Goal: Information Seeking & Learning: Learn about a topic

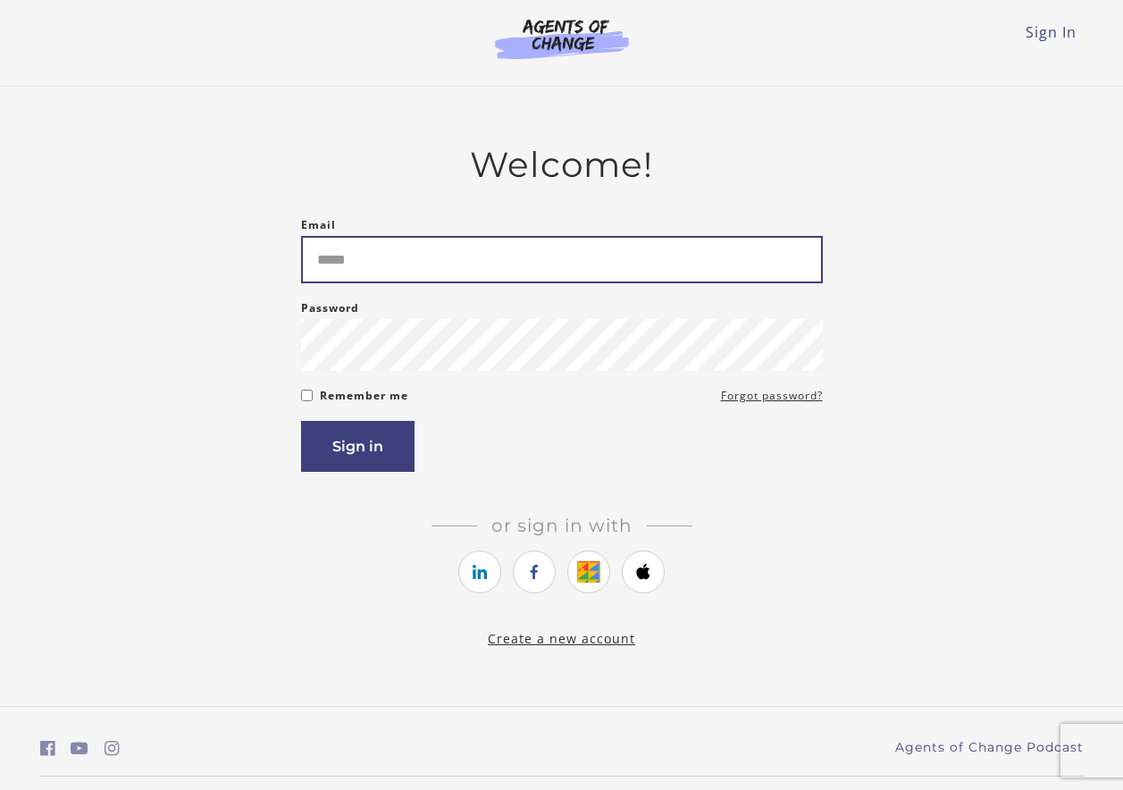
click at [360, 260] on input "Email" at bounding box center [562, 259] width 522 height 47
type input "**********"
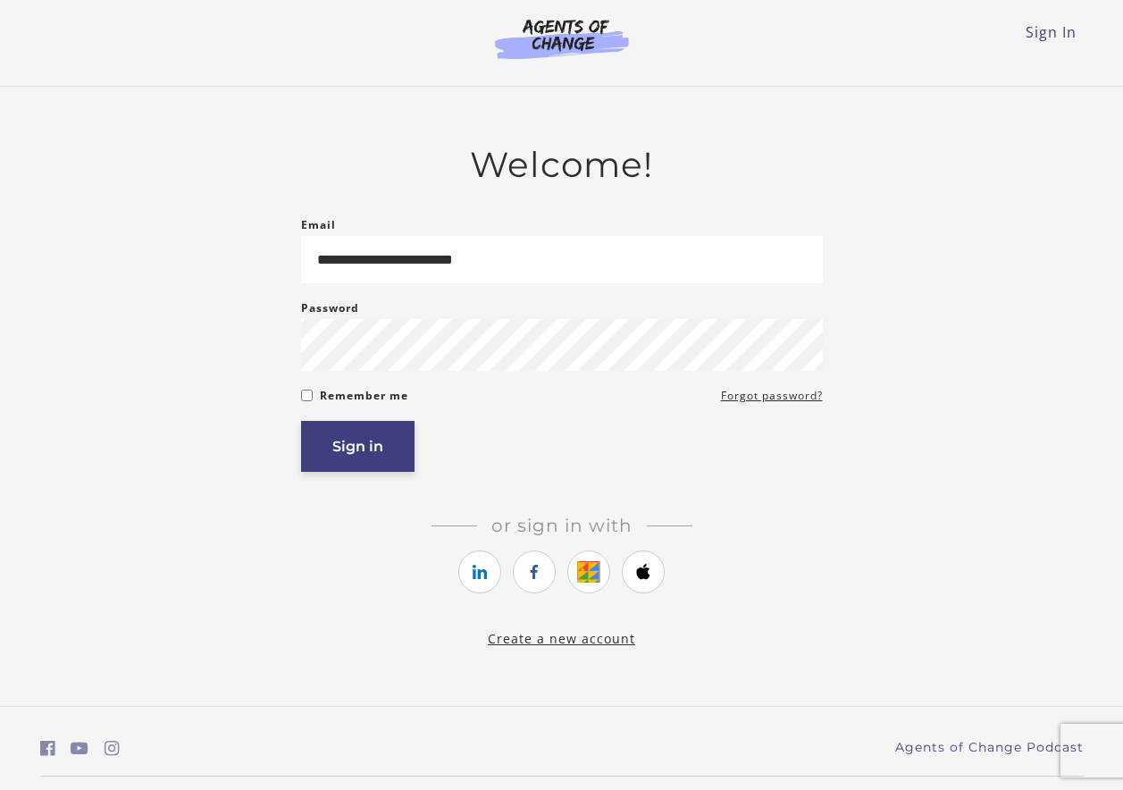
click at [376, 448] on button "Sign in" at bounding box center [357, 446] width 113 height 51
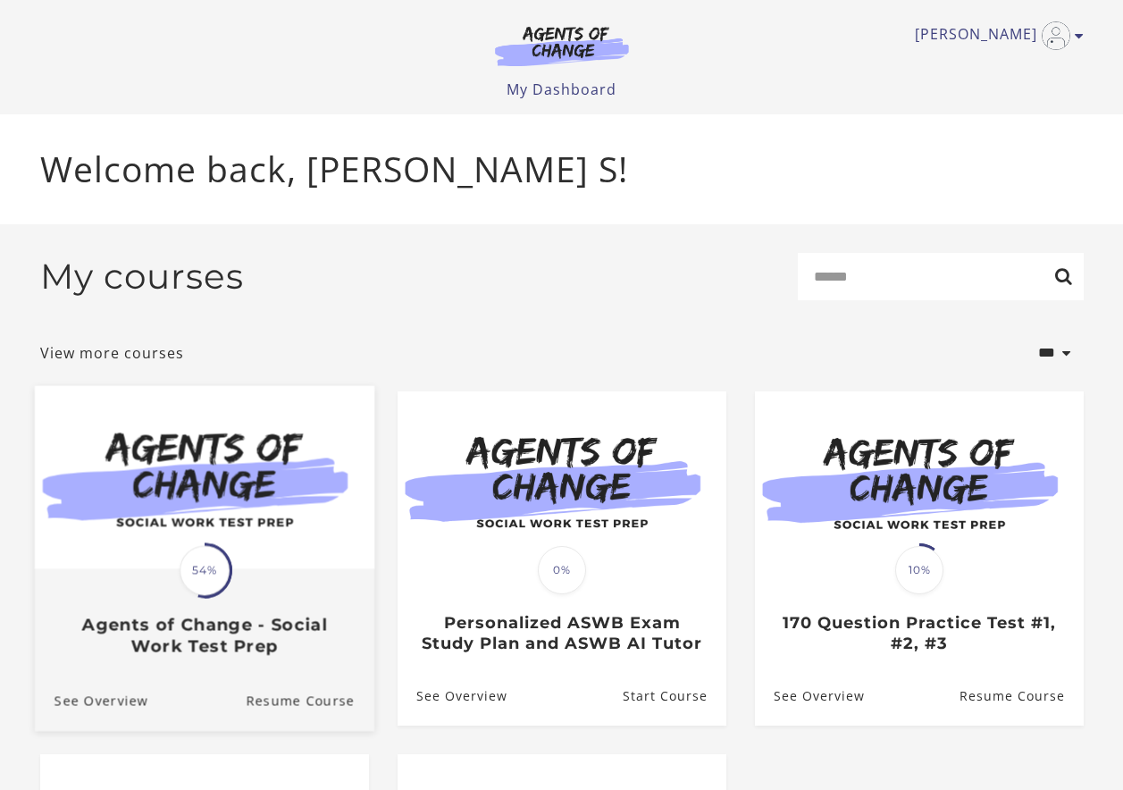
click at [109, 561] on img at bounding box center [203, 476] width 339 height 183
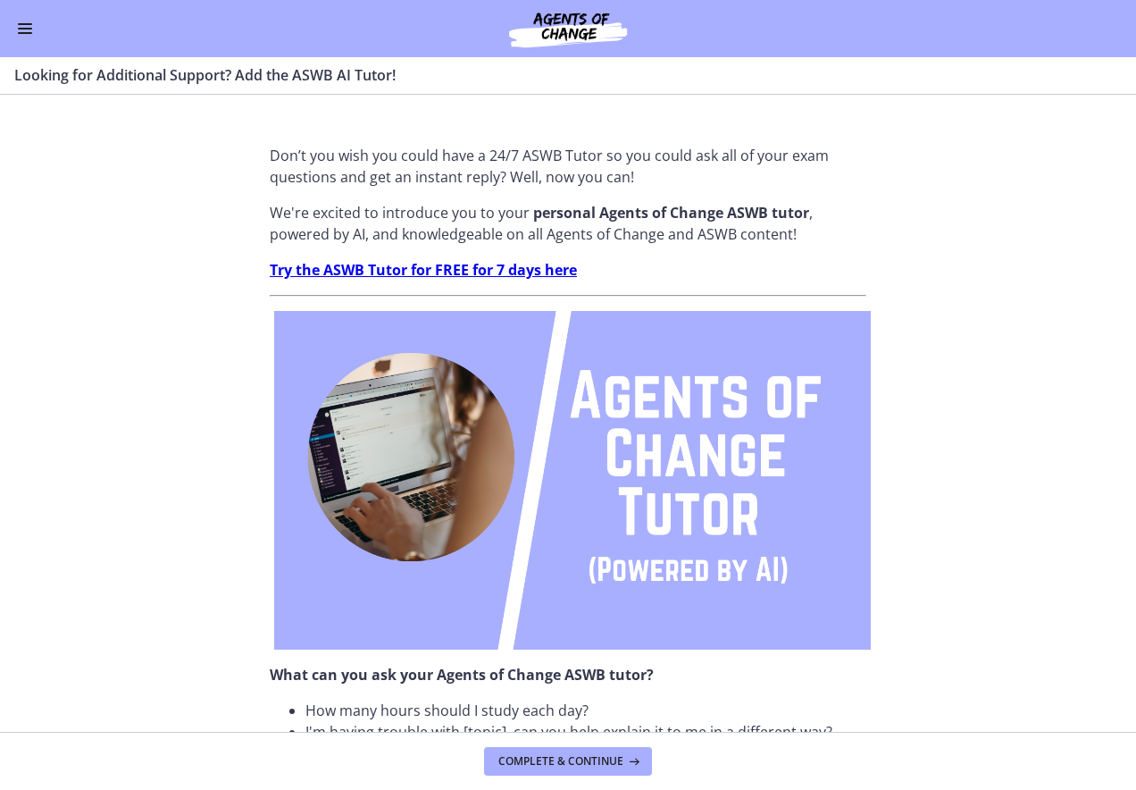
click at [21, 26] on button "Enable menu" at bounding box center [24, 28] width 21 height 21
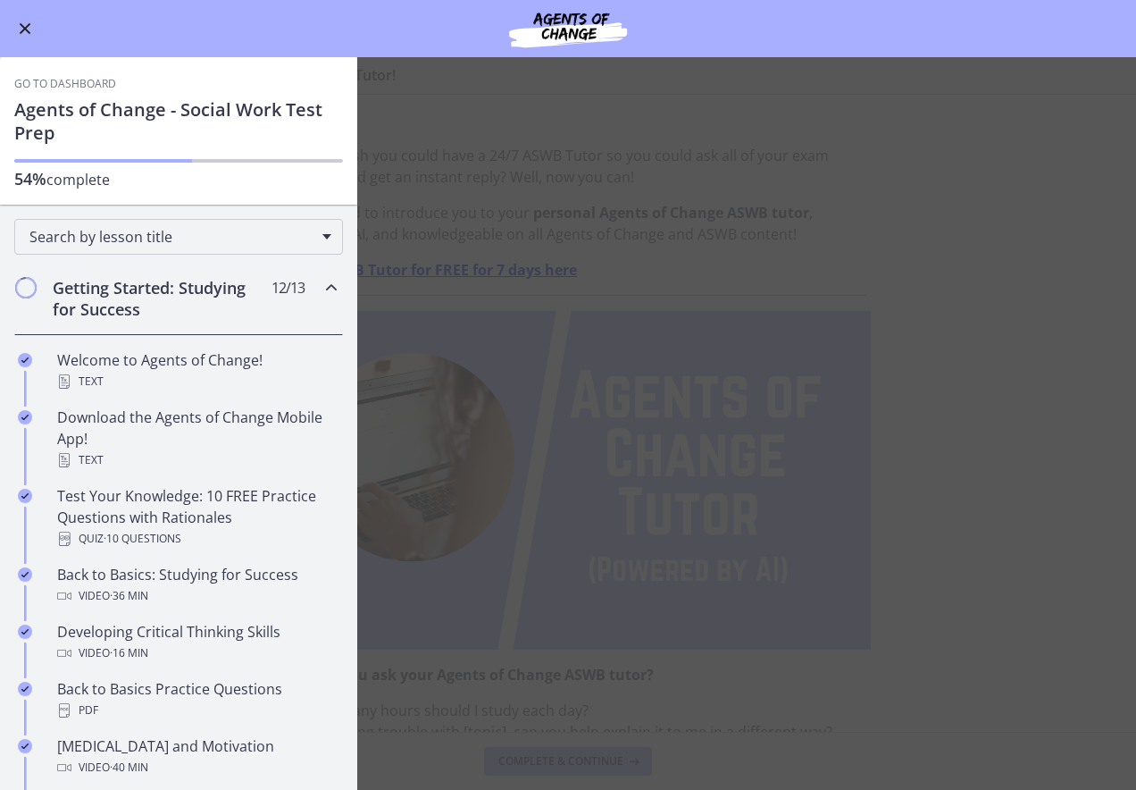
click at [321, 281] on icon "Chapters" at bounding box center [331, 287] width 21 height 21
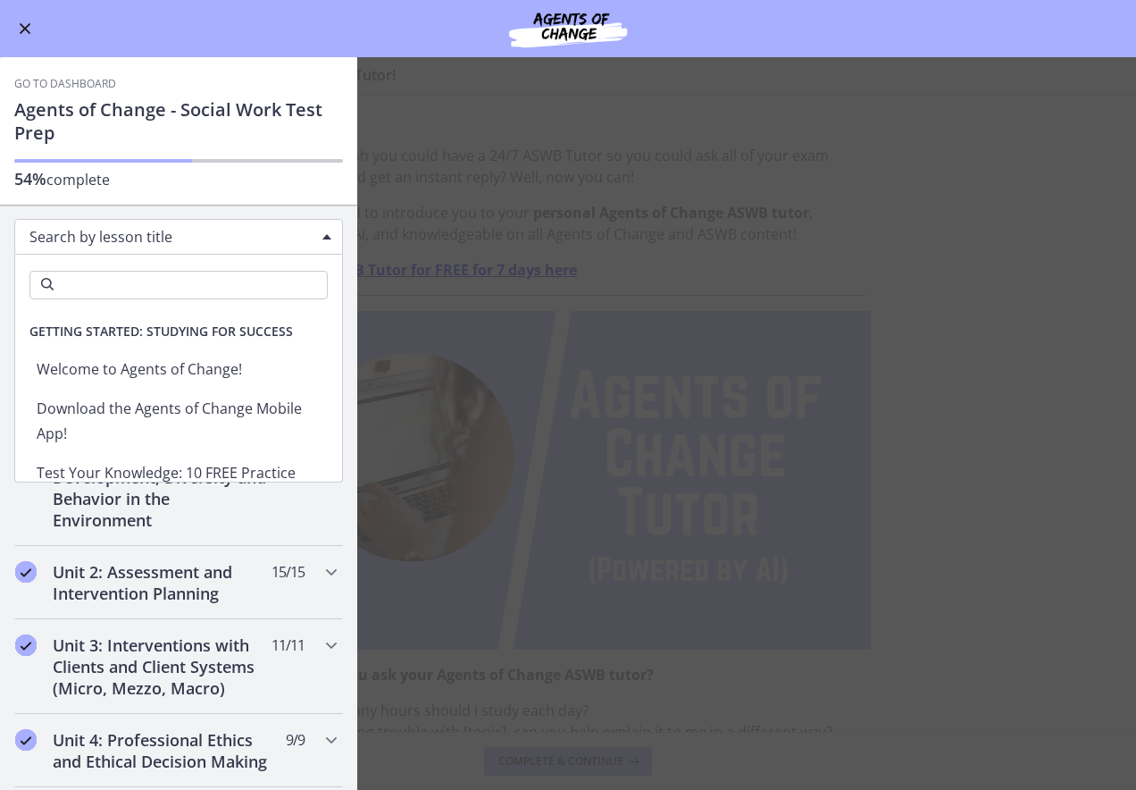
click at [201, 228] on span "Search by lesson title" at bounding box center [171, 237] width 284 height 20
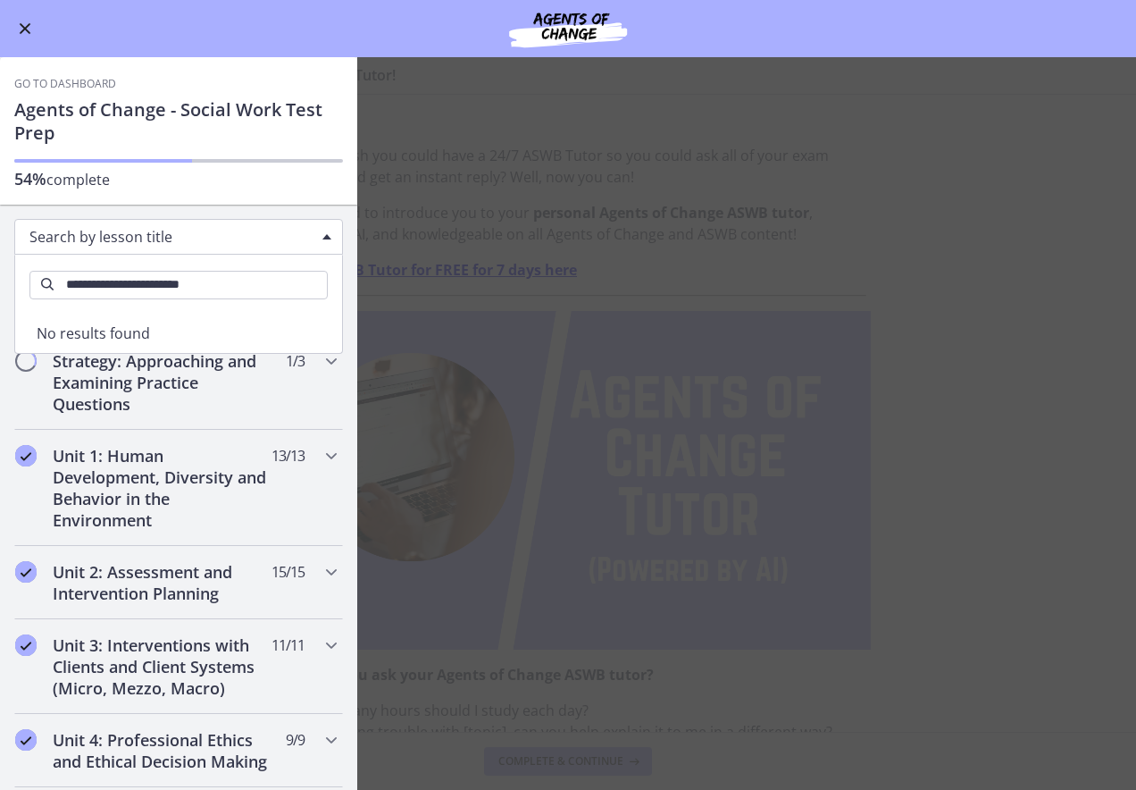
type input "**********"
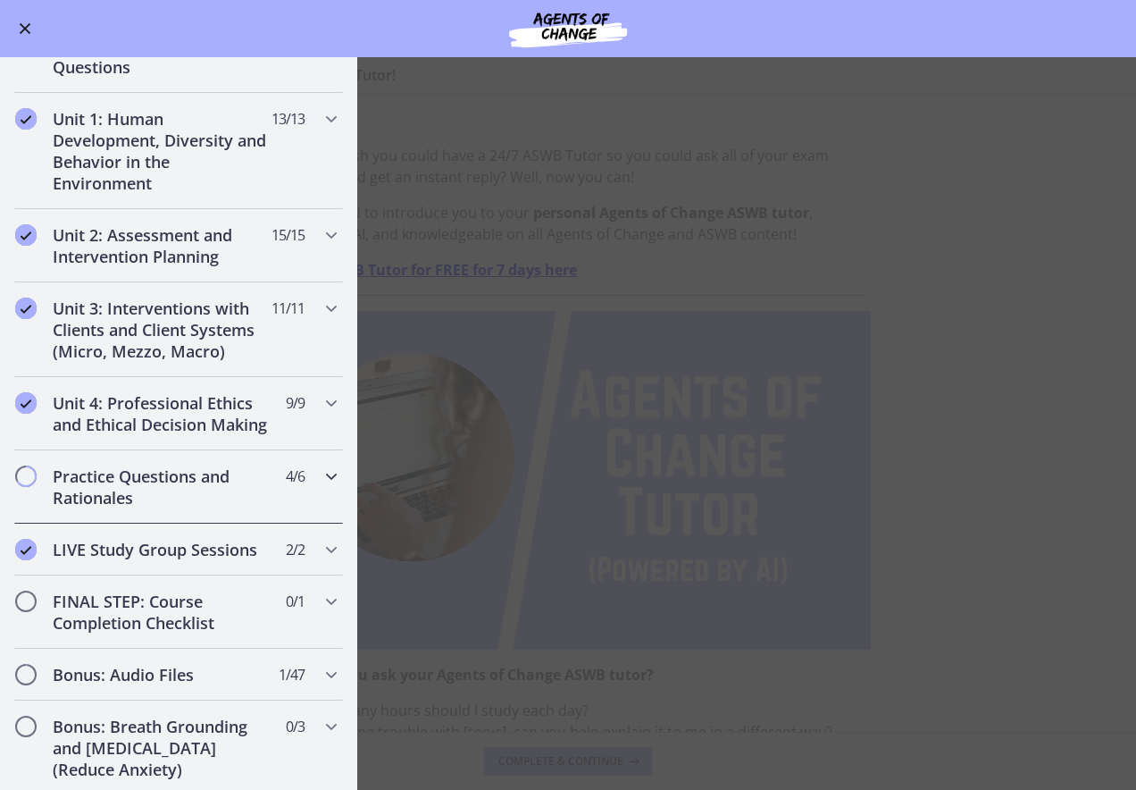
scroll to position [339, 0]
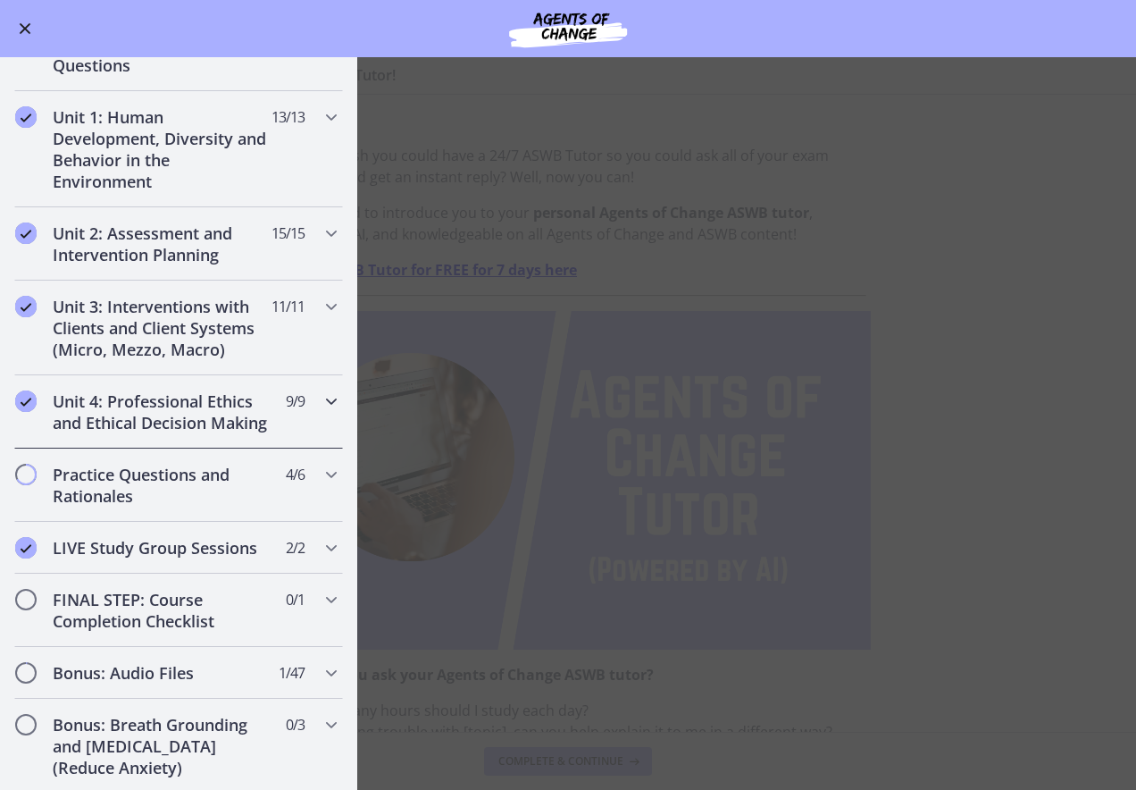
click at [321, 394] on icon "Chapters" at bounding box center [331, 400] width 21 height 21
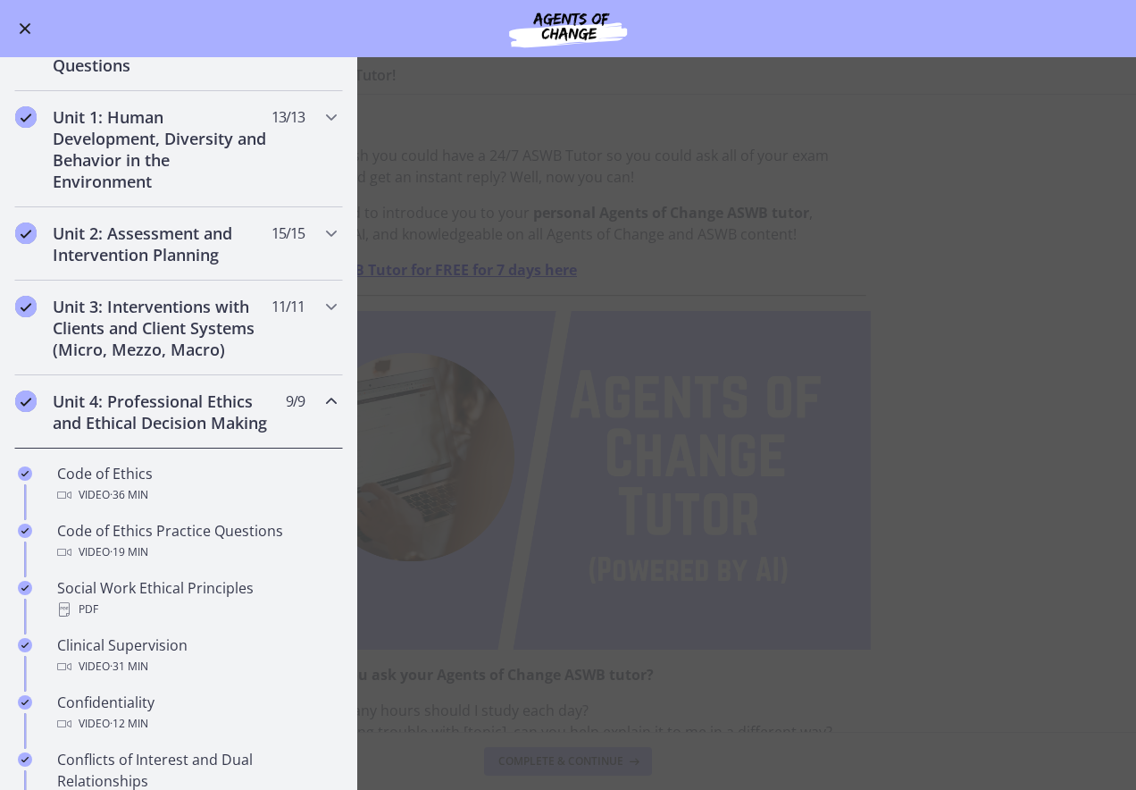
scroll to position [696, 0]
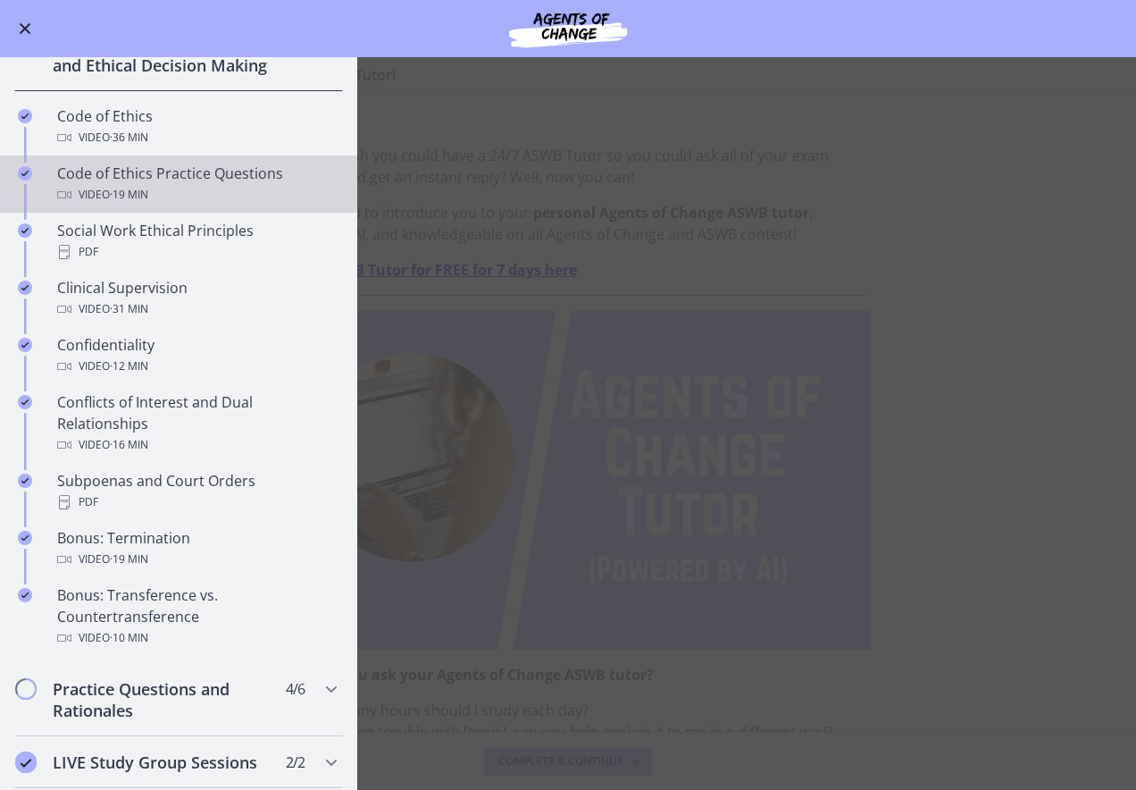
click at [178, 200] on div "Code of Ethics Practice Questions Video · 19 min" at bounding box center [196, 184] width 279 height 43
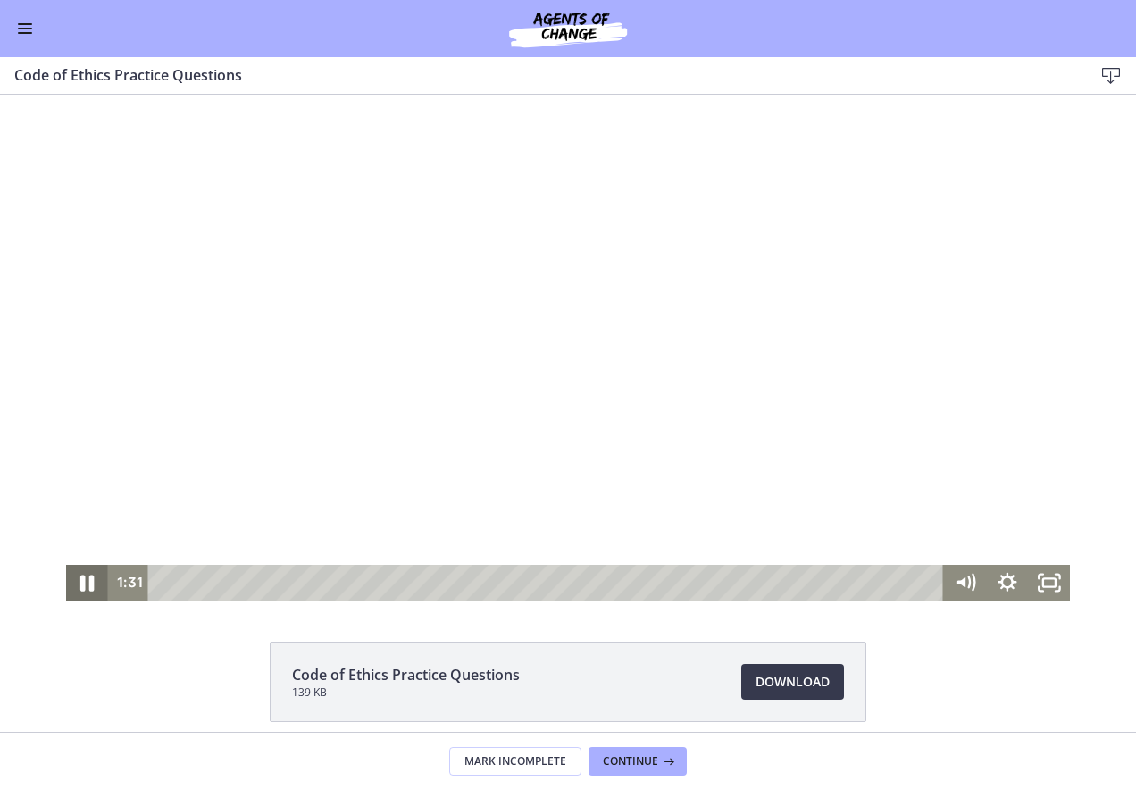
click at [80, 576] on icon "Pause" at bounding box center [87, 582] width 50 height 43
click at [83, 576] on icon "Play Video" at bounding box center [88, 582] width 11 height 15
click at [81, 576] on icon "Pause" at bounding box center [87, 582] width 12 height 13
click at [82, 574] on icon "Play Video" at bounding box center [88, 583] width 13 height 18
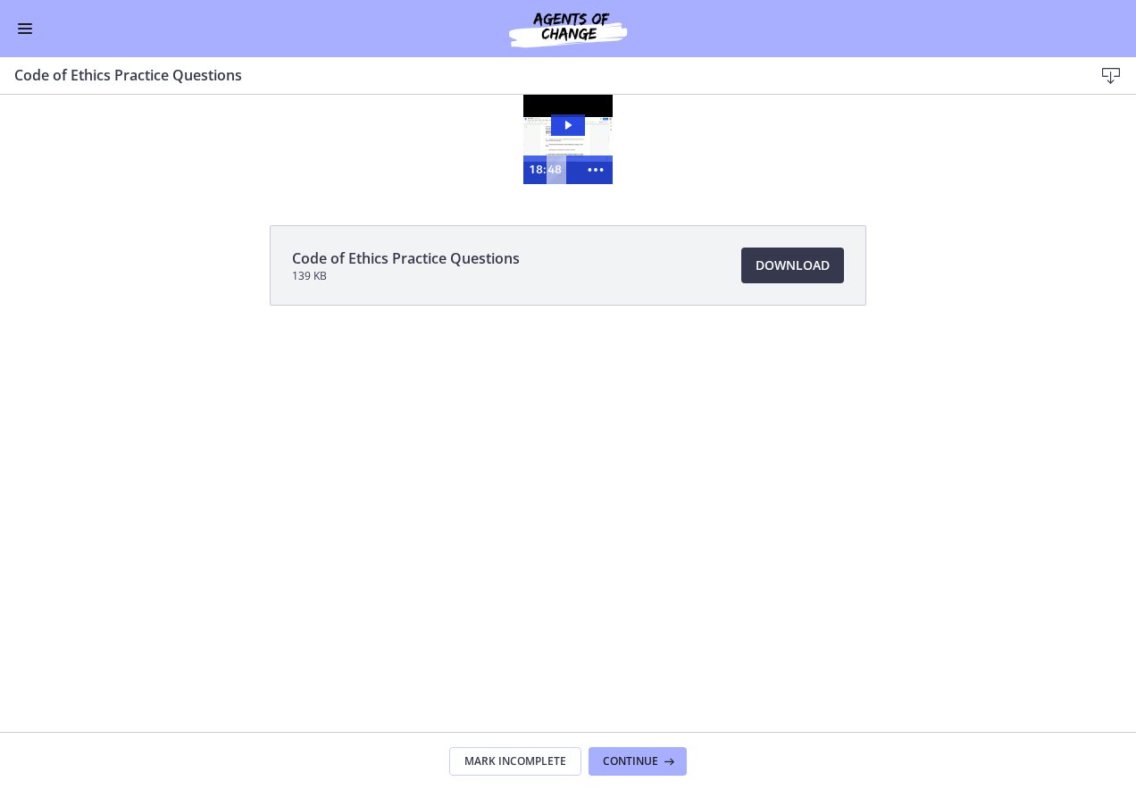
click at [25, 27] on button "Enable menu" at bounding box center [24, 28] width 21 height 21
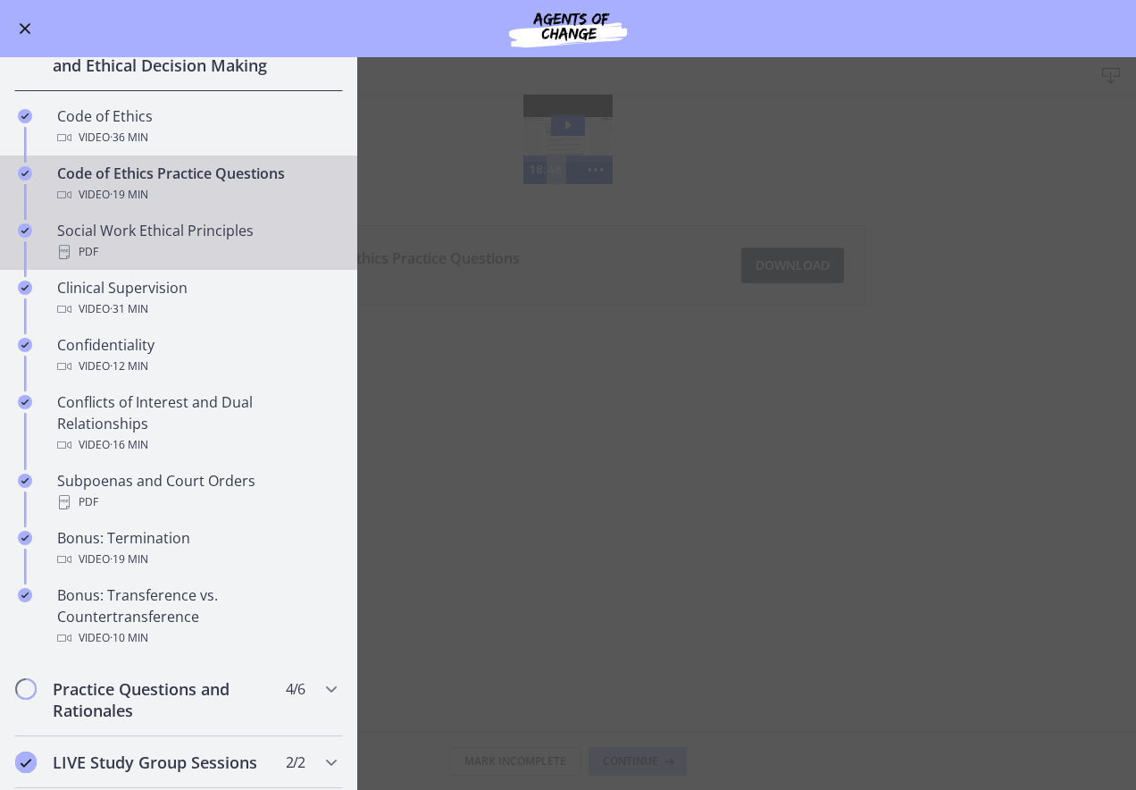
click at [199, 247] on div "Social Work Ethical Principles PDF" at bounding box center [196, 241] width 279 height 43
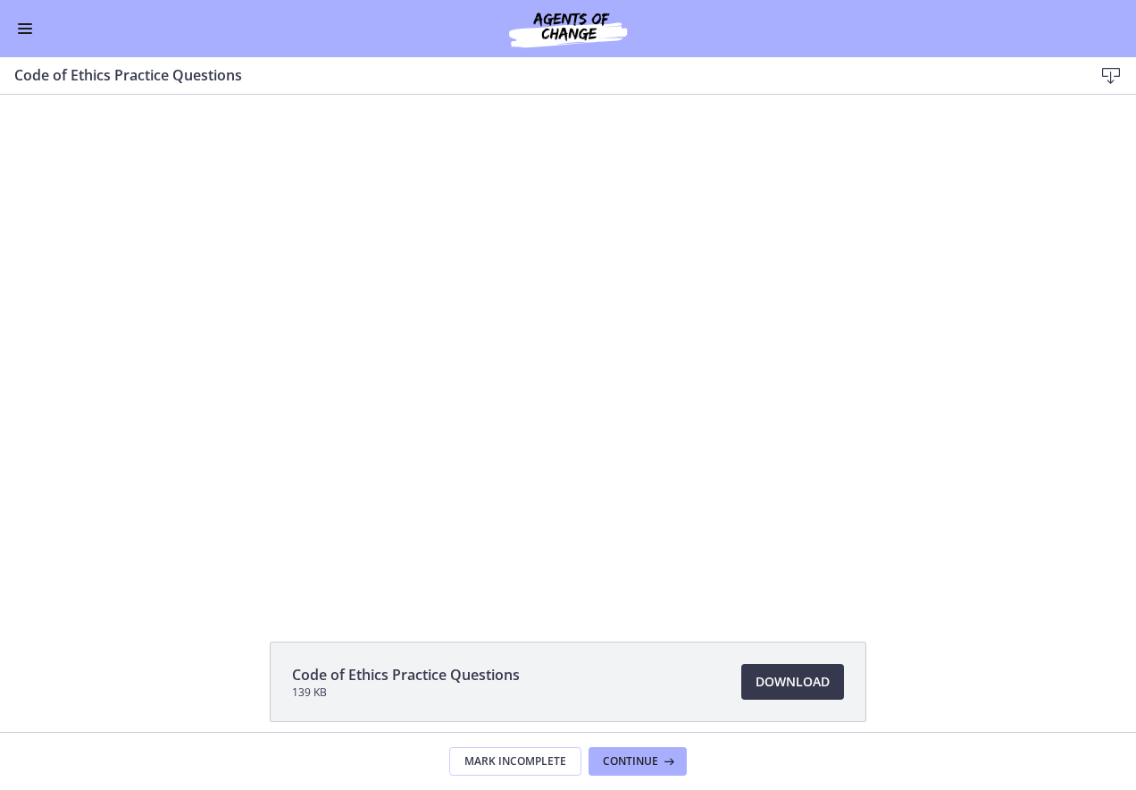
click at [23, 22] on button "Enable menu" at bounding box center [24, 28] width 21 height 21
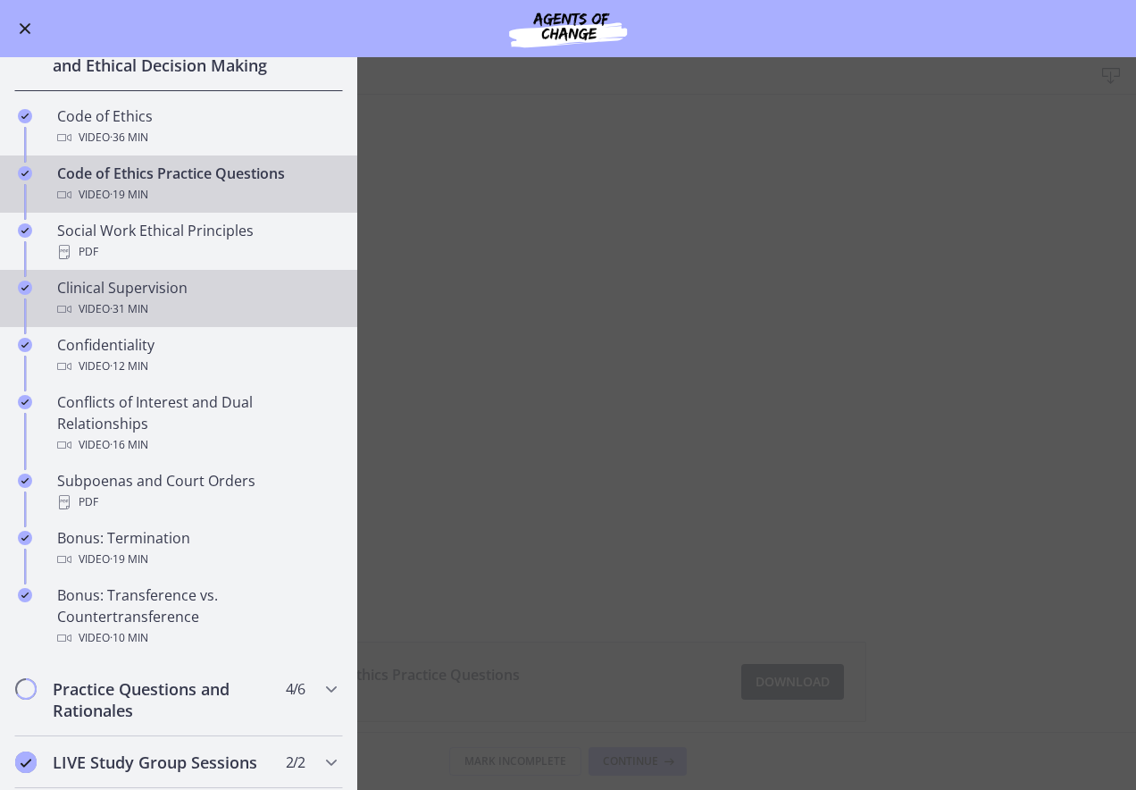
click at [155, 314] on div "Clinical Supervision Video · 31 min" at bounding box center [196, 298] width 279 height 43
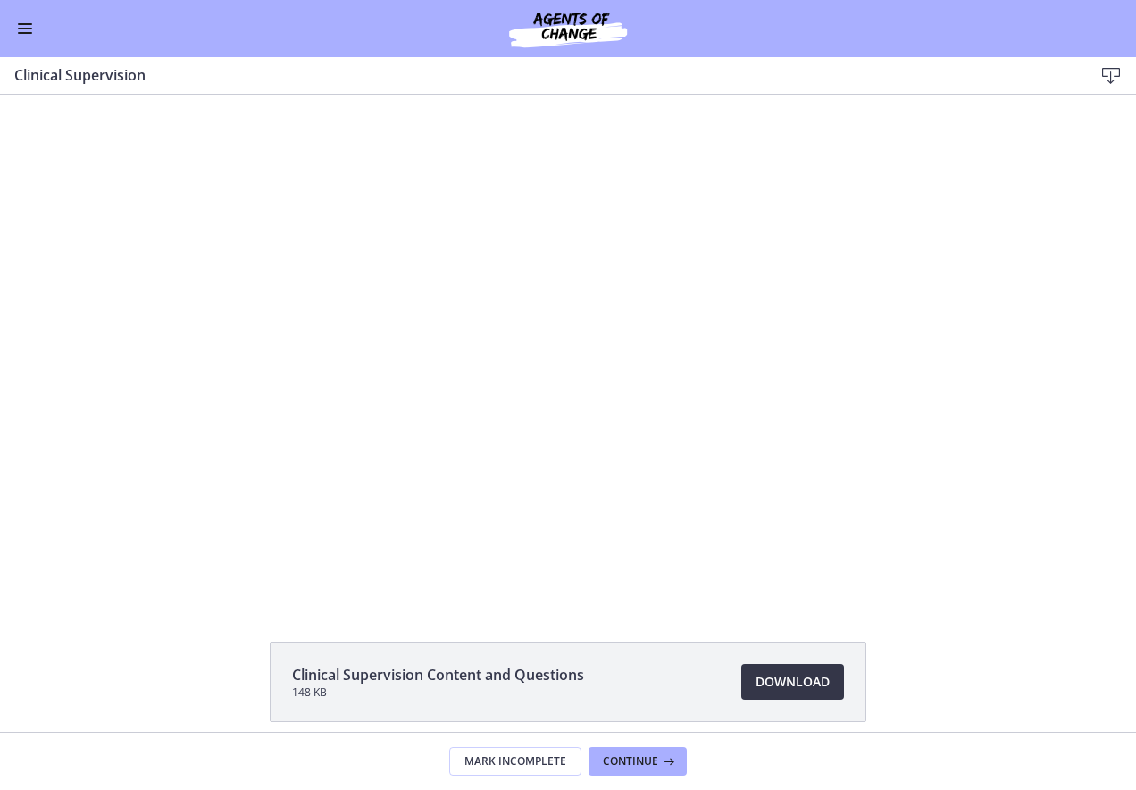
click at [804, 671] on span "Download Opens in a new window" at bounding box center [793, 681] width 74 height 21
click at [769, 681] on span "Download Opens in a new window" at bounding box center [793, 681] width 74 height 21
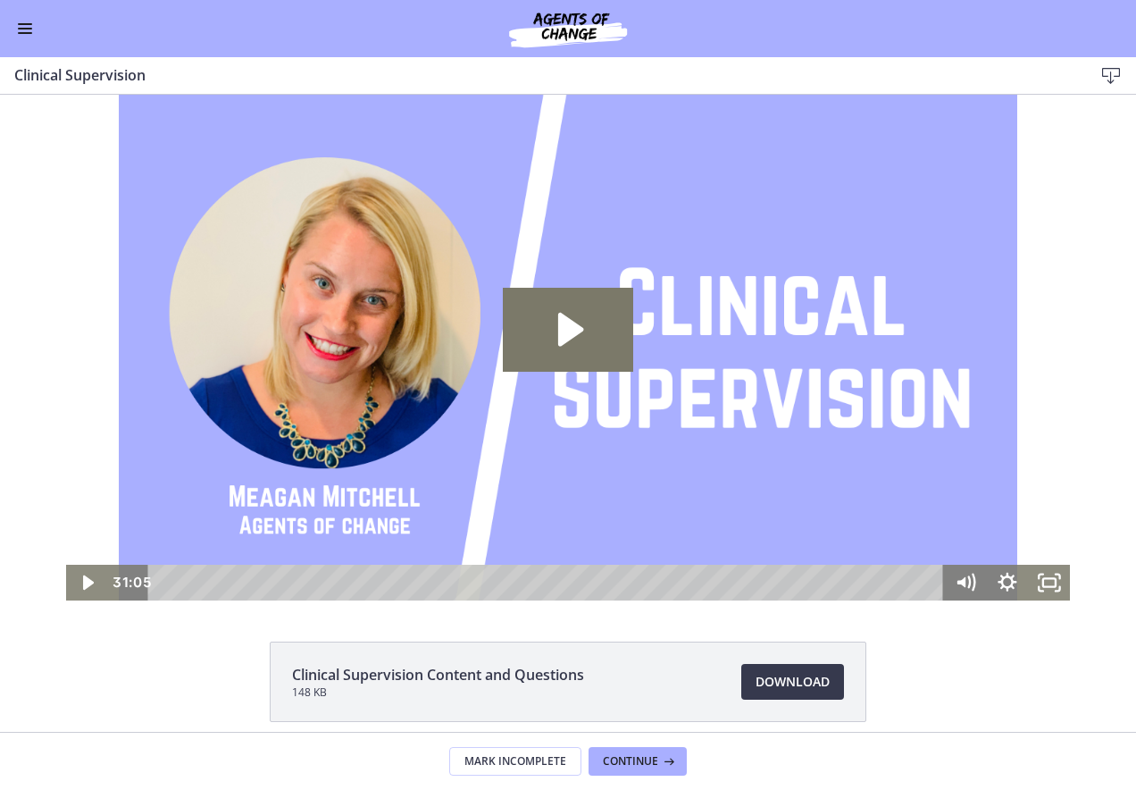
click at [21, 20] on button "Enable menu" at bounding box center [24, 28] width 21 height 21
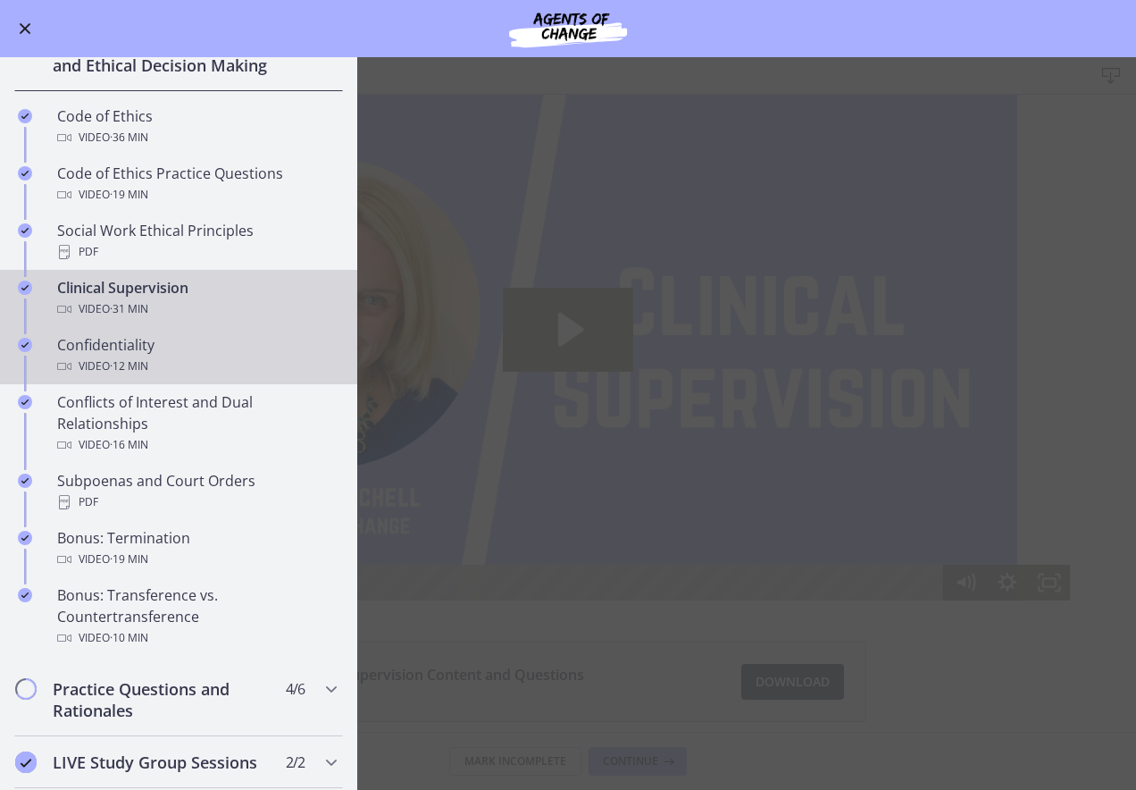
click at [174, 368] on div "Confidentiality Video · 12 min" at bounding box center [196, 355] width 279 height 43
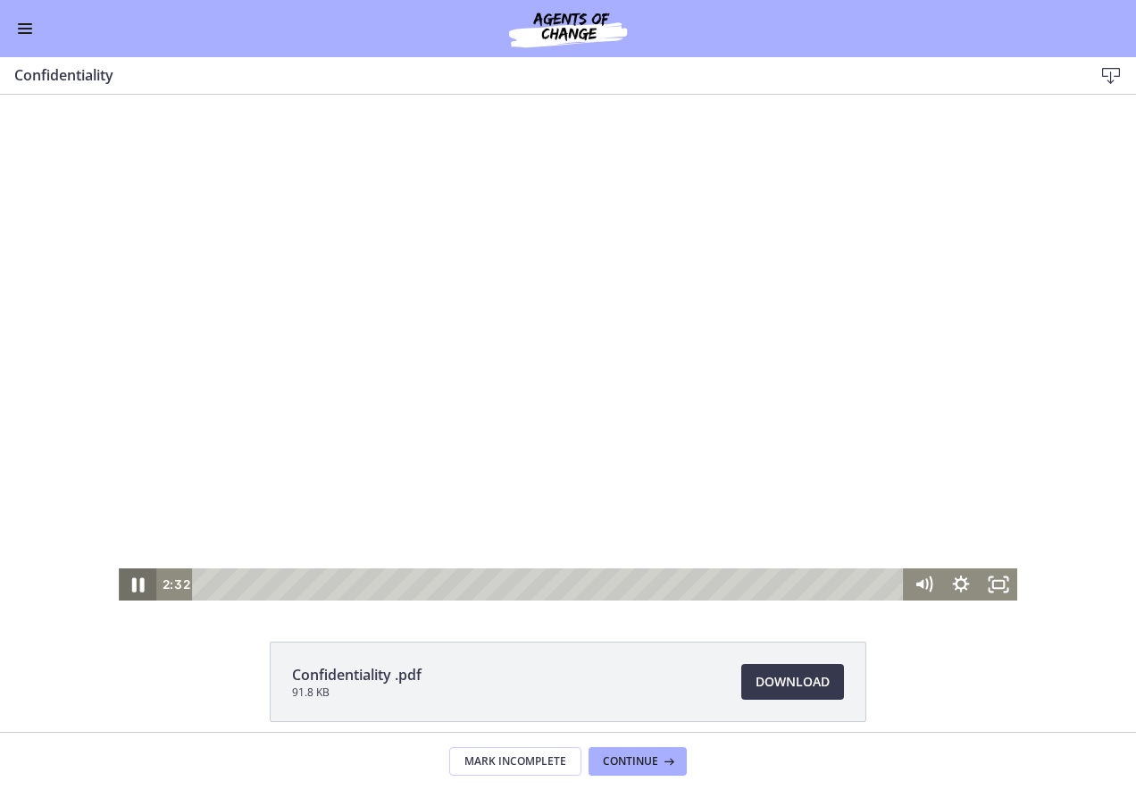
click at [128, 575] on icon "Pause" at bounding box center [137, 584] width 45 height 38
click at [128, 576] on icon "Play Video" at bounding box center [139, 584] width 38 height 32
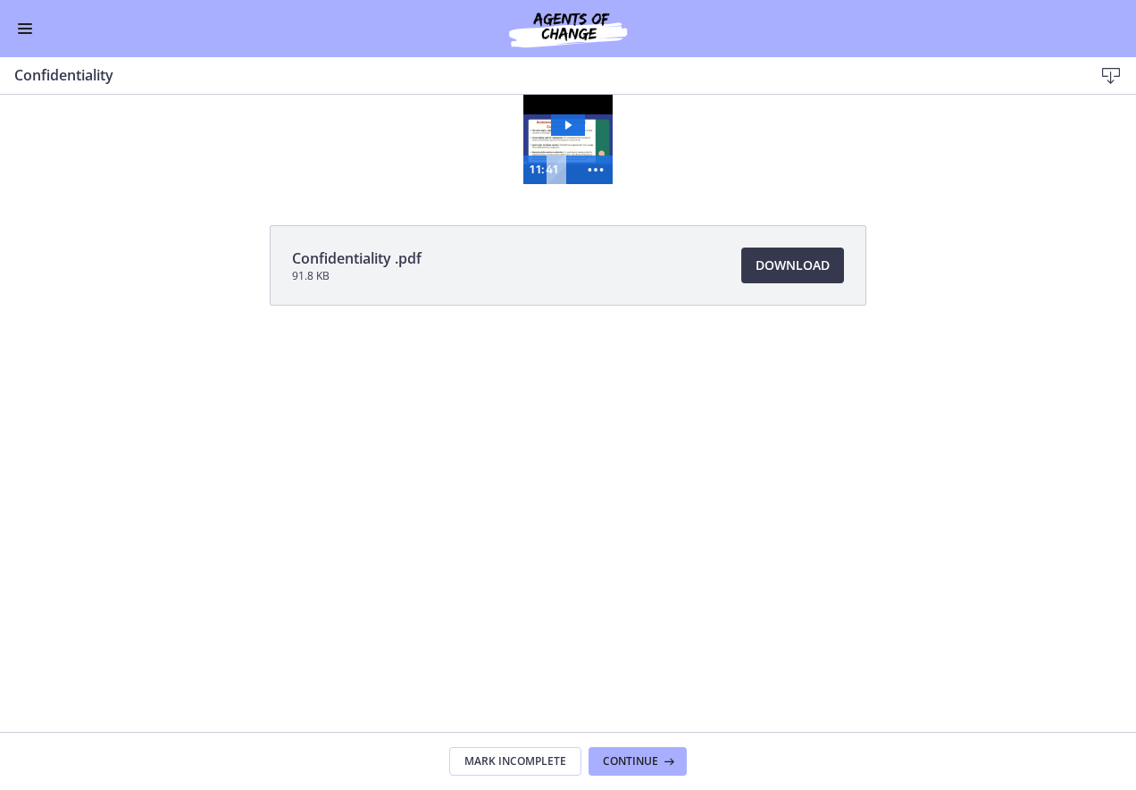
click at [23, 25] on button "Enable menu" at bounding box center [24, 28] width 21 height 21
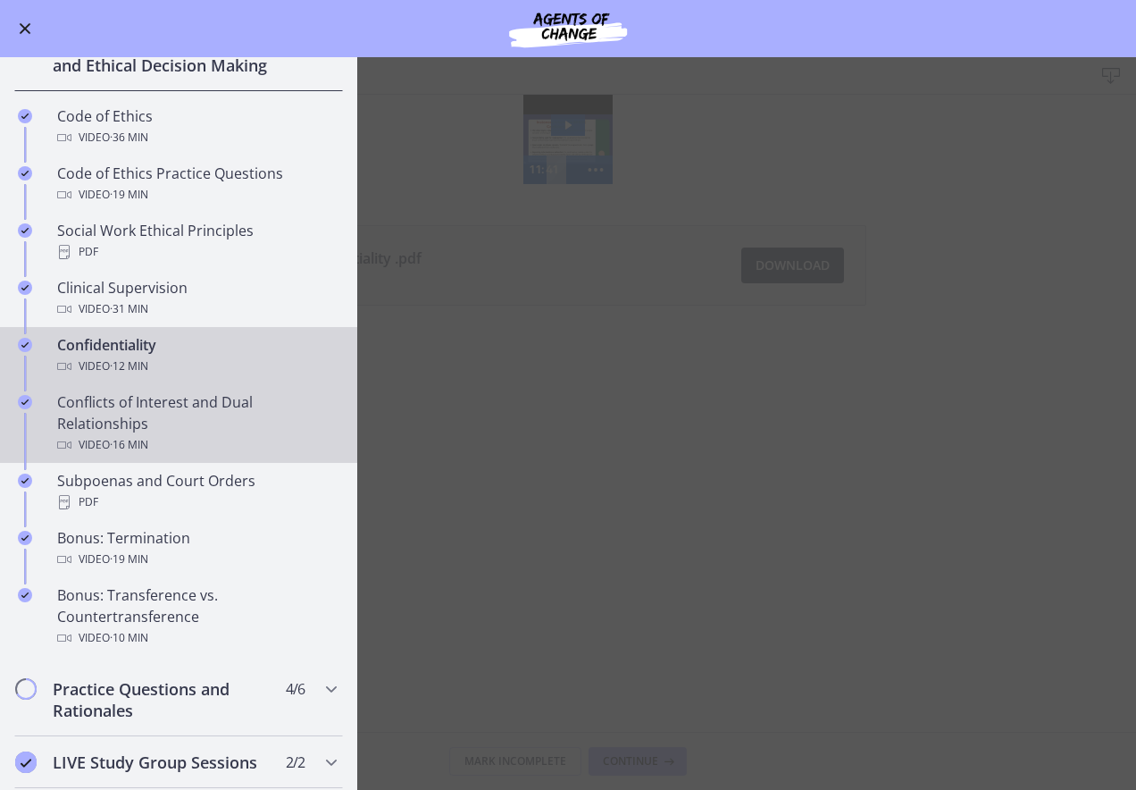
drag, startPoint x: 227, startPoint y: 456, endPoint x: 163, endPoint y: 456, distance: 63.4
click at [228, 456] on div "Video · 16 min" at bounding box center [196, 444] width 279 height 21
